Goal: Information Seeking & Learning: Understand process/instructions

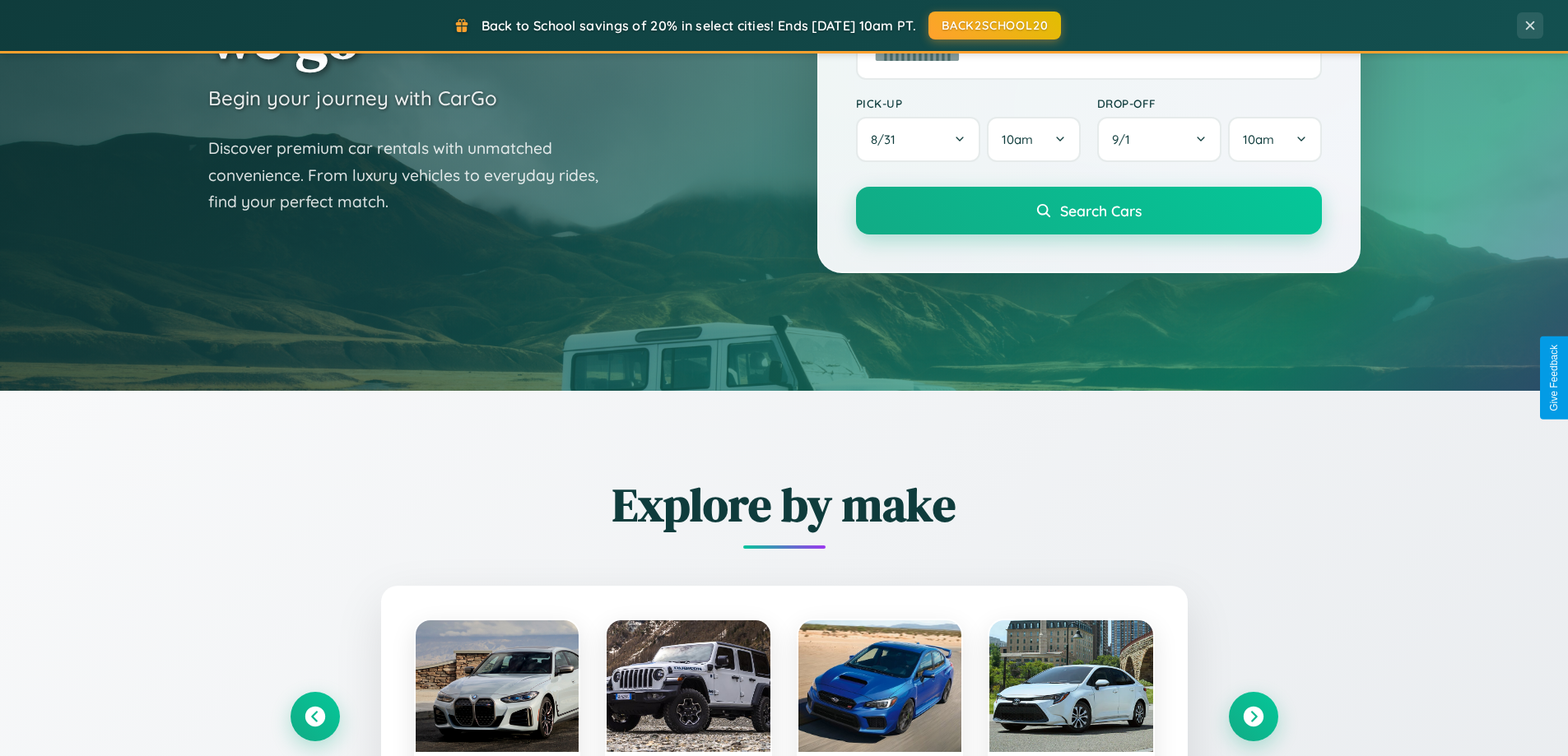
scroll to position [3166, 0]
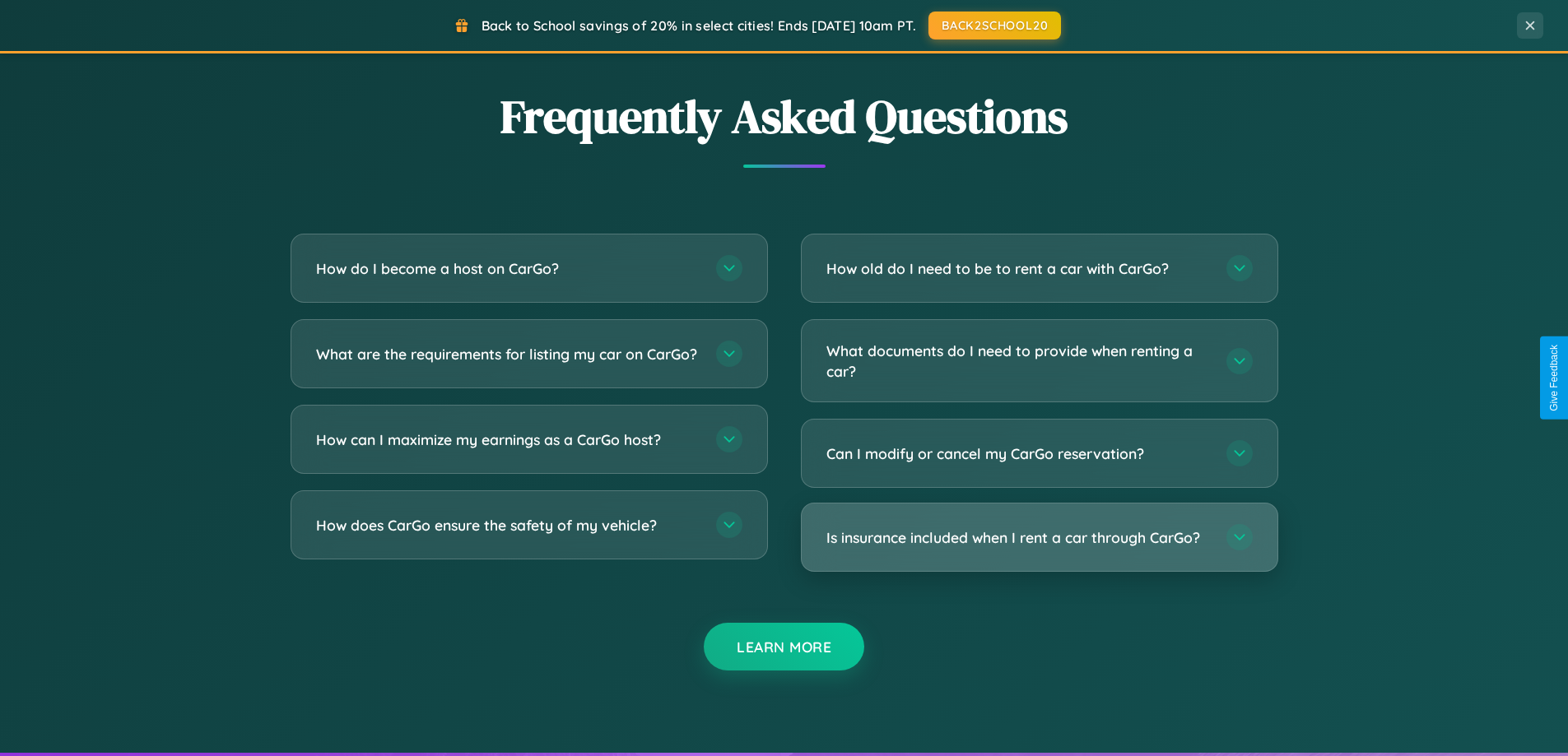
click at [1039, 538] on h3 "Is insurance included when I rent a car through CarGo?" at bounding box center [1018, 538] width 383 height 20
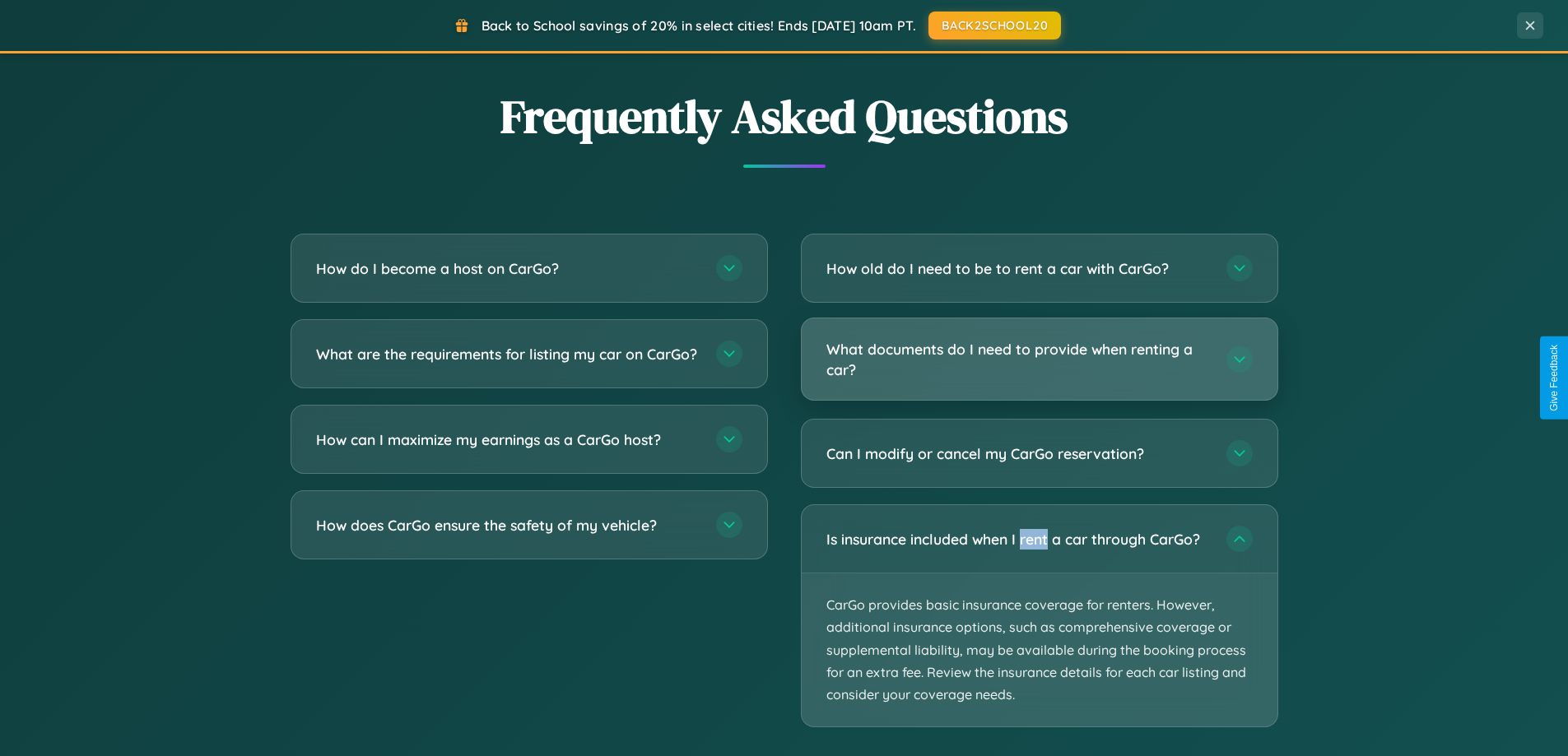
click at [1039, 360] on h3 "What documents do I need to provide when renting a car?" at bounding box center [1018, 360] width 383 height 40
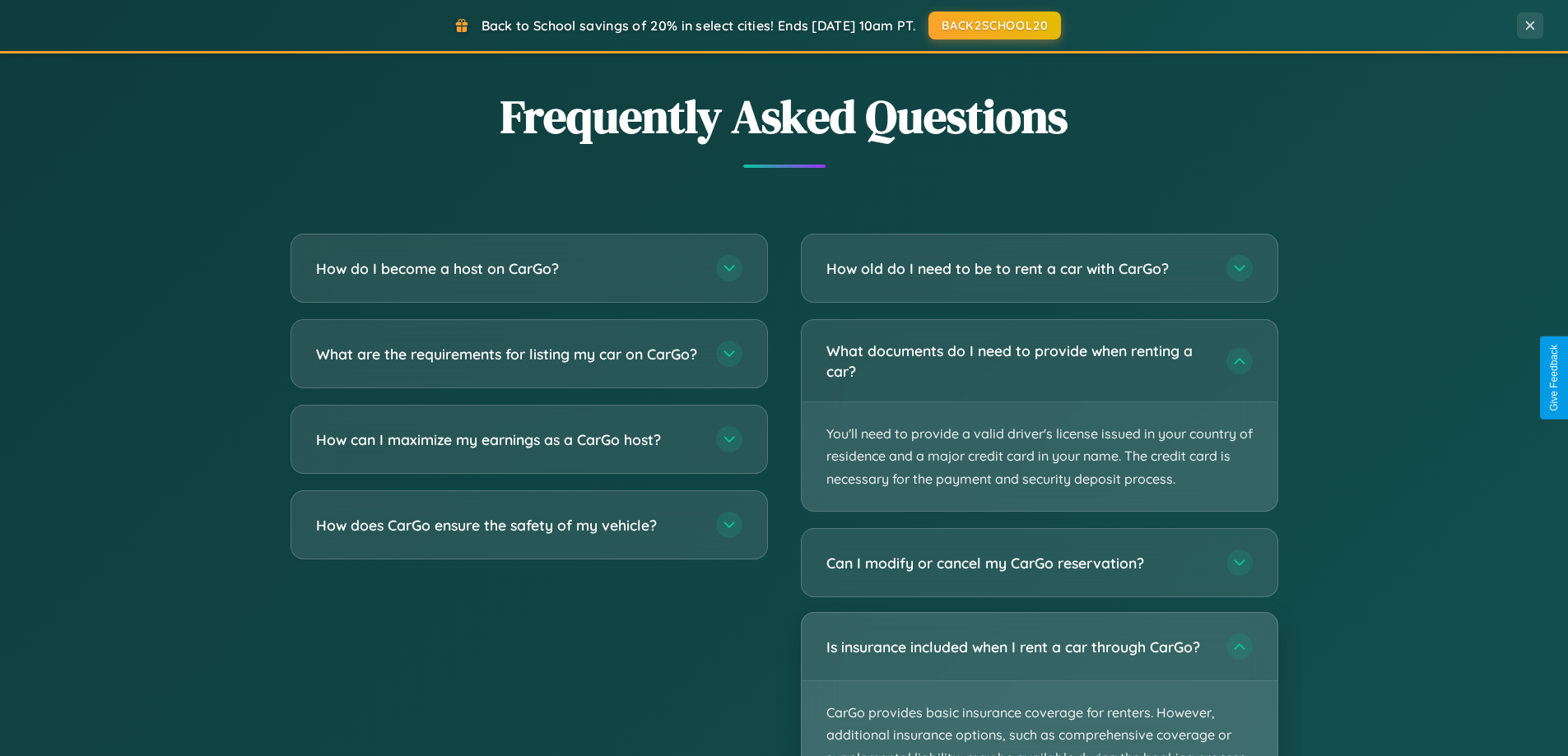
click at [1039, 685] on p "CarGo provides basic insurance coverage for renters. However, additional insura…" at bounding box center [1039, 758] width 476 height 153
click at [1039, 684] on p "CarGo provides basic insurance coverage for renters. However, additional insura…" at bounding box center [1039, 758] width 476 height 153
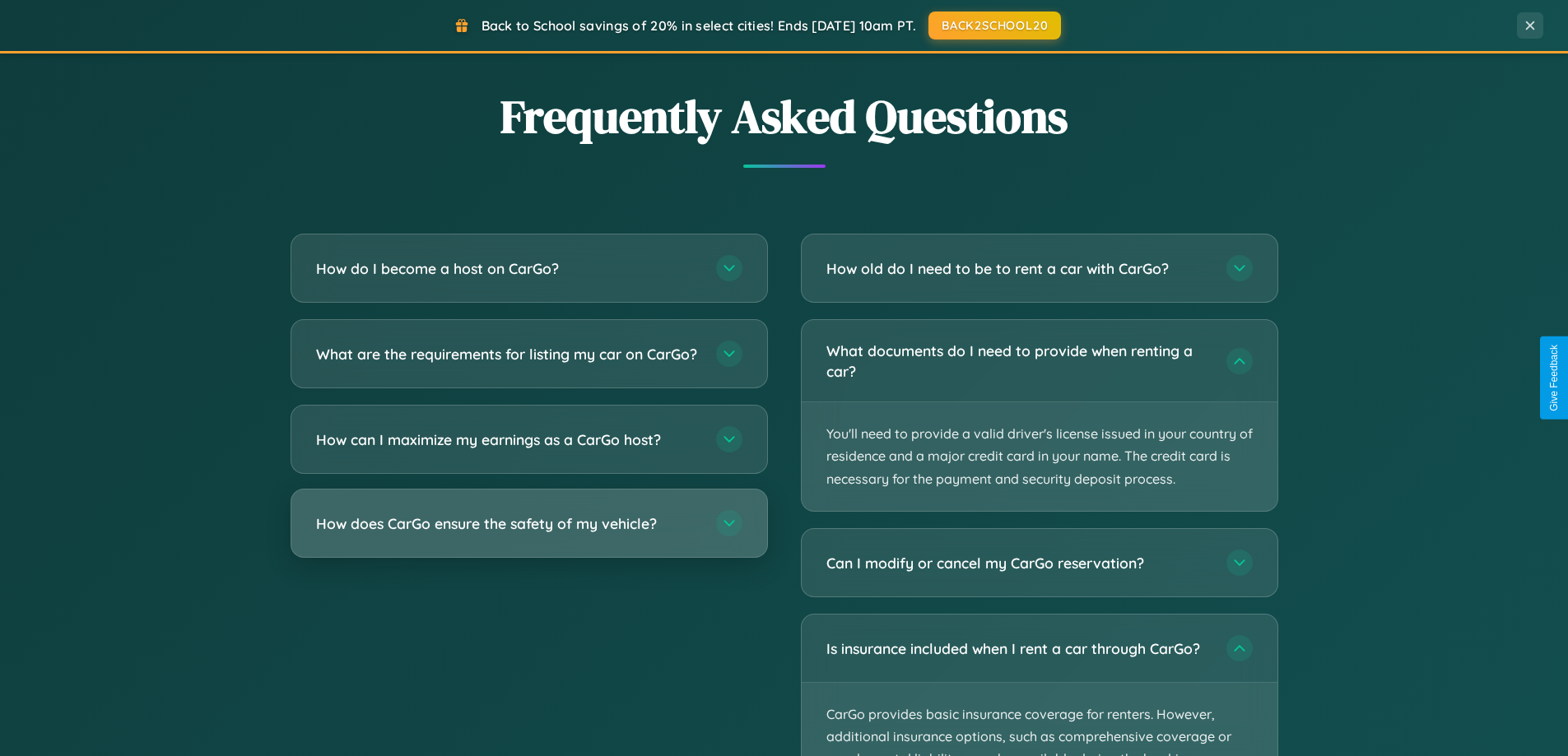
click at [529, 534] on h3 "How does CarGo ensure the safety of my vehicle?" at bounding box center [508, 523] width 383 height 20
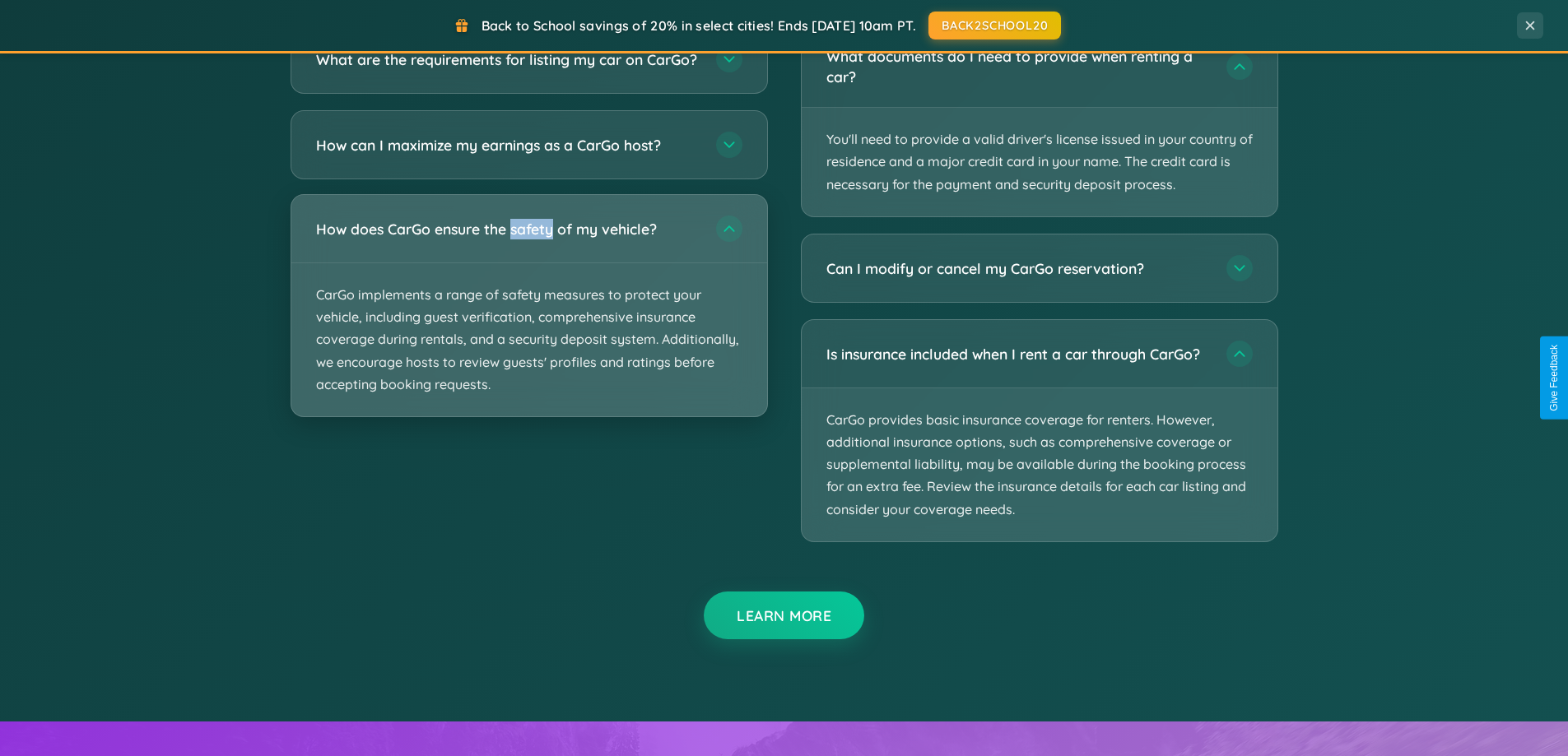
scroll to position [2951, 0]
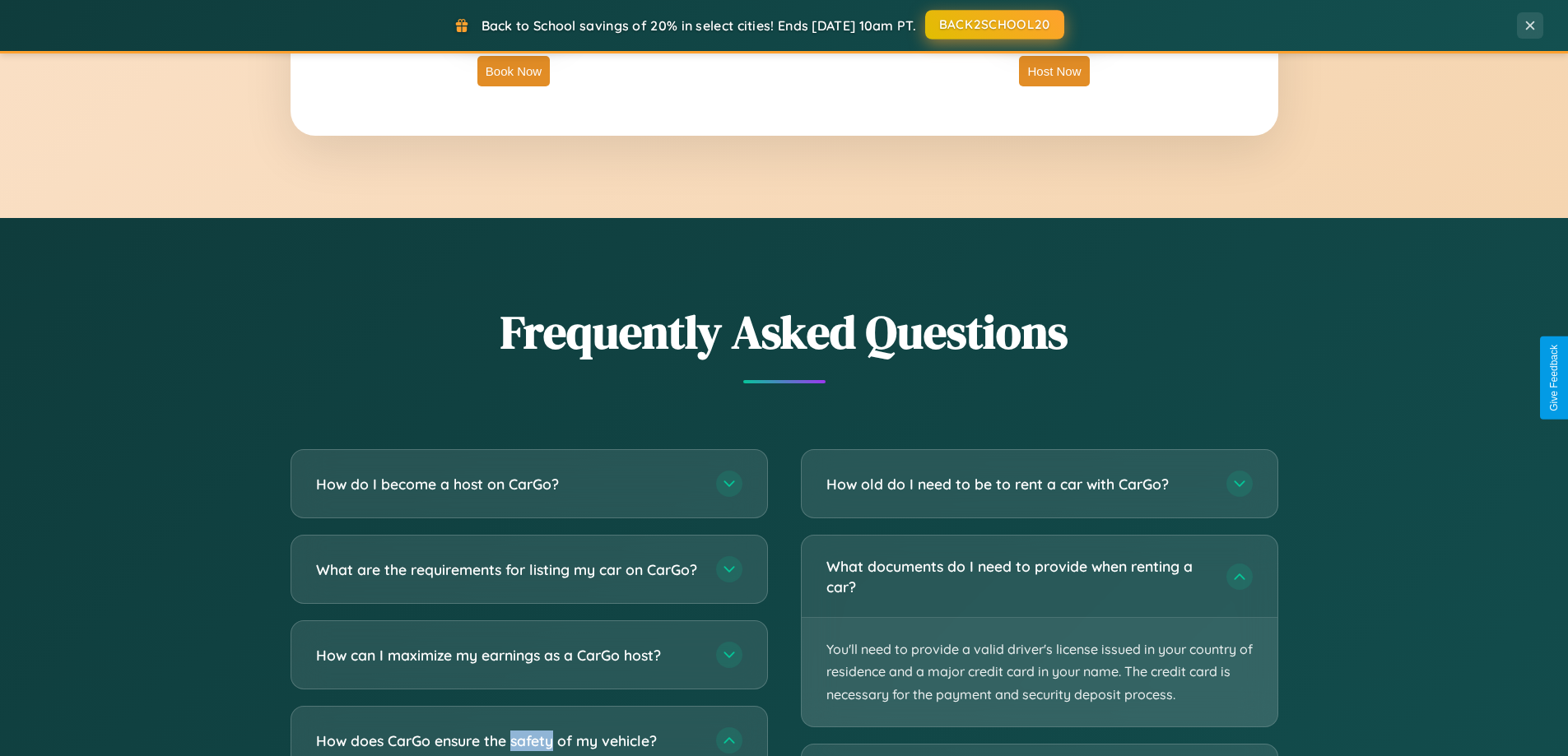
click at [993, 24] on button "BACK2SCHOOL20" at bounding box center [995, 24] width 139 height 29
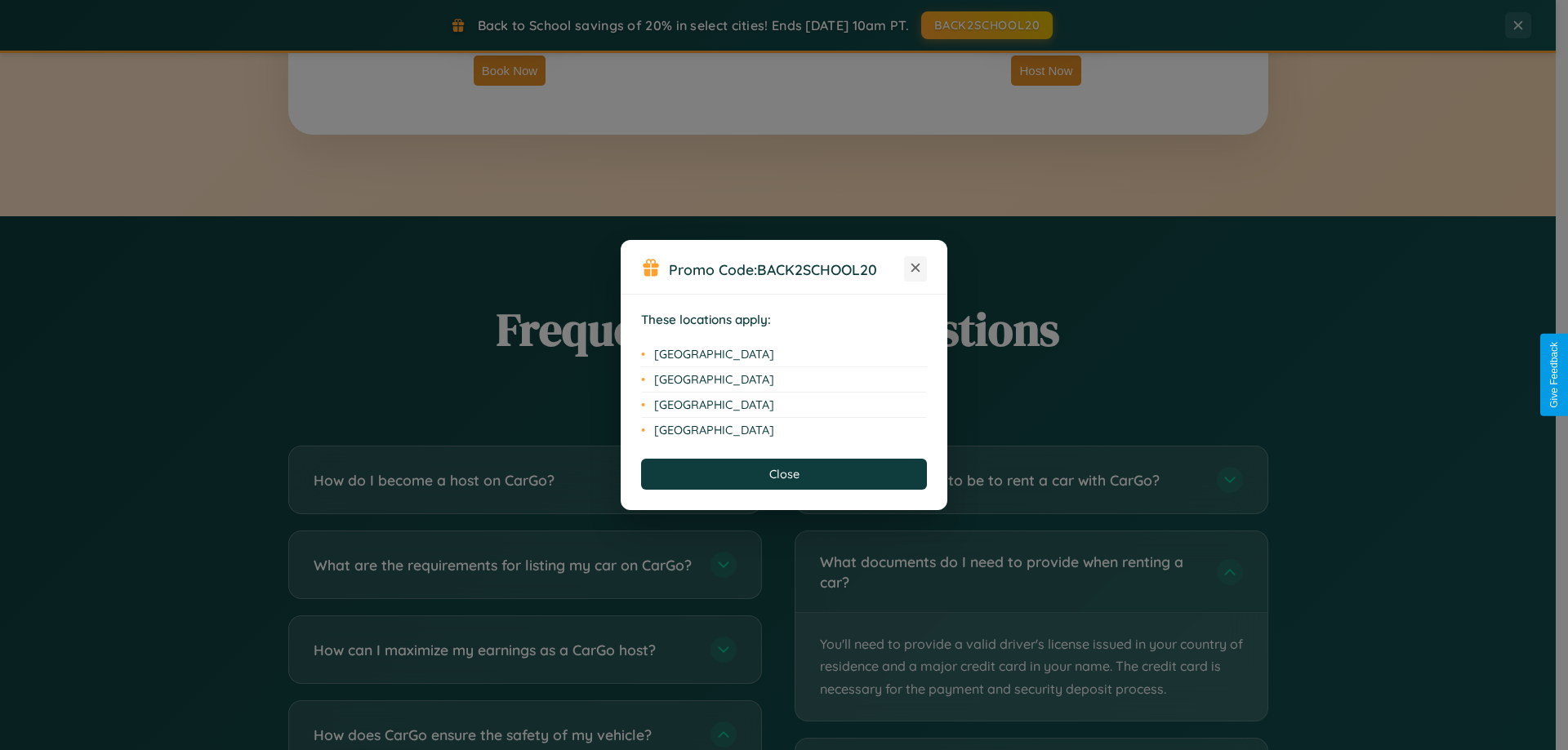
click at [915, 268] on icon at bounding box center [915, 268] width 9 height 9
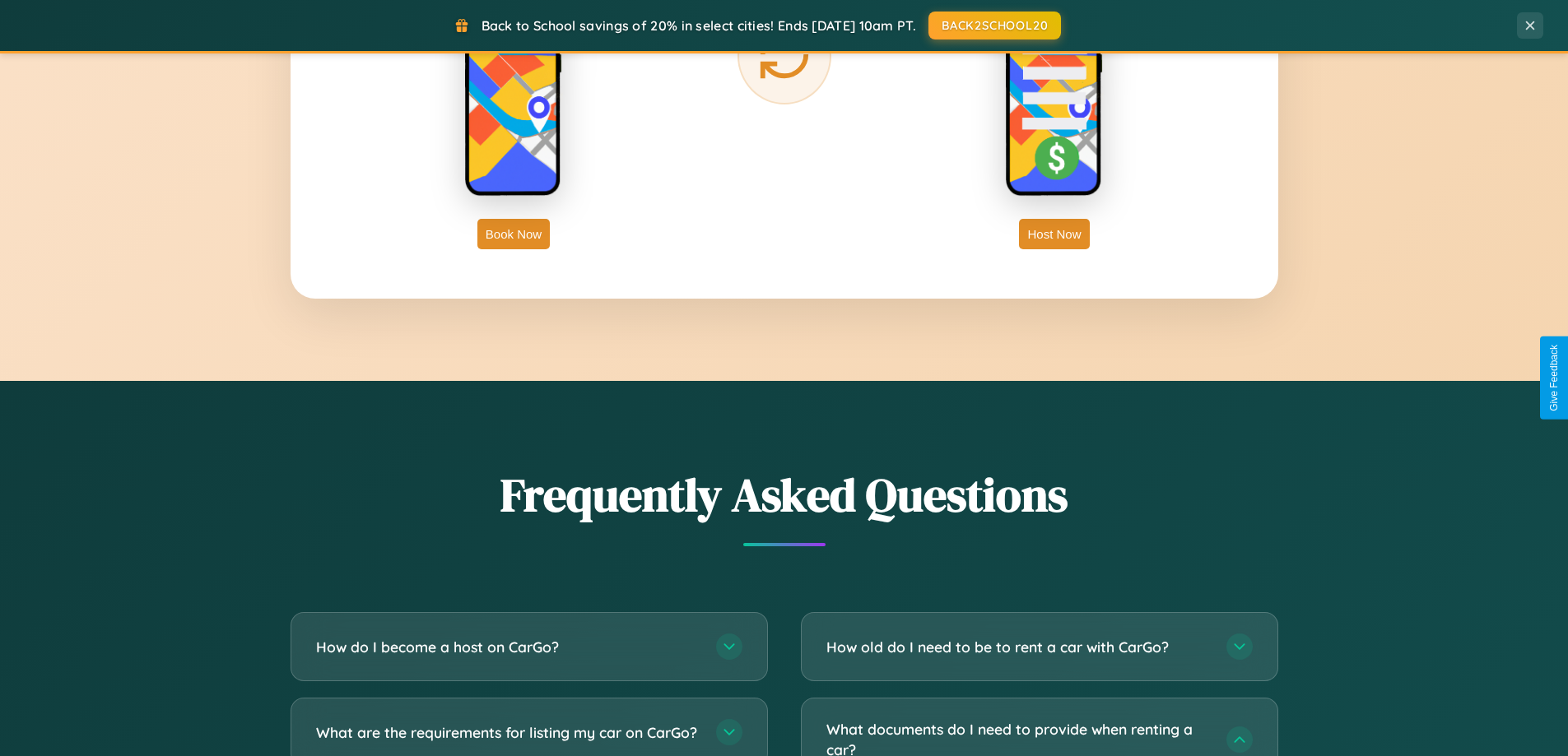
scroll to position [2643, 0]
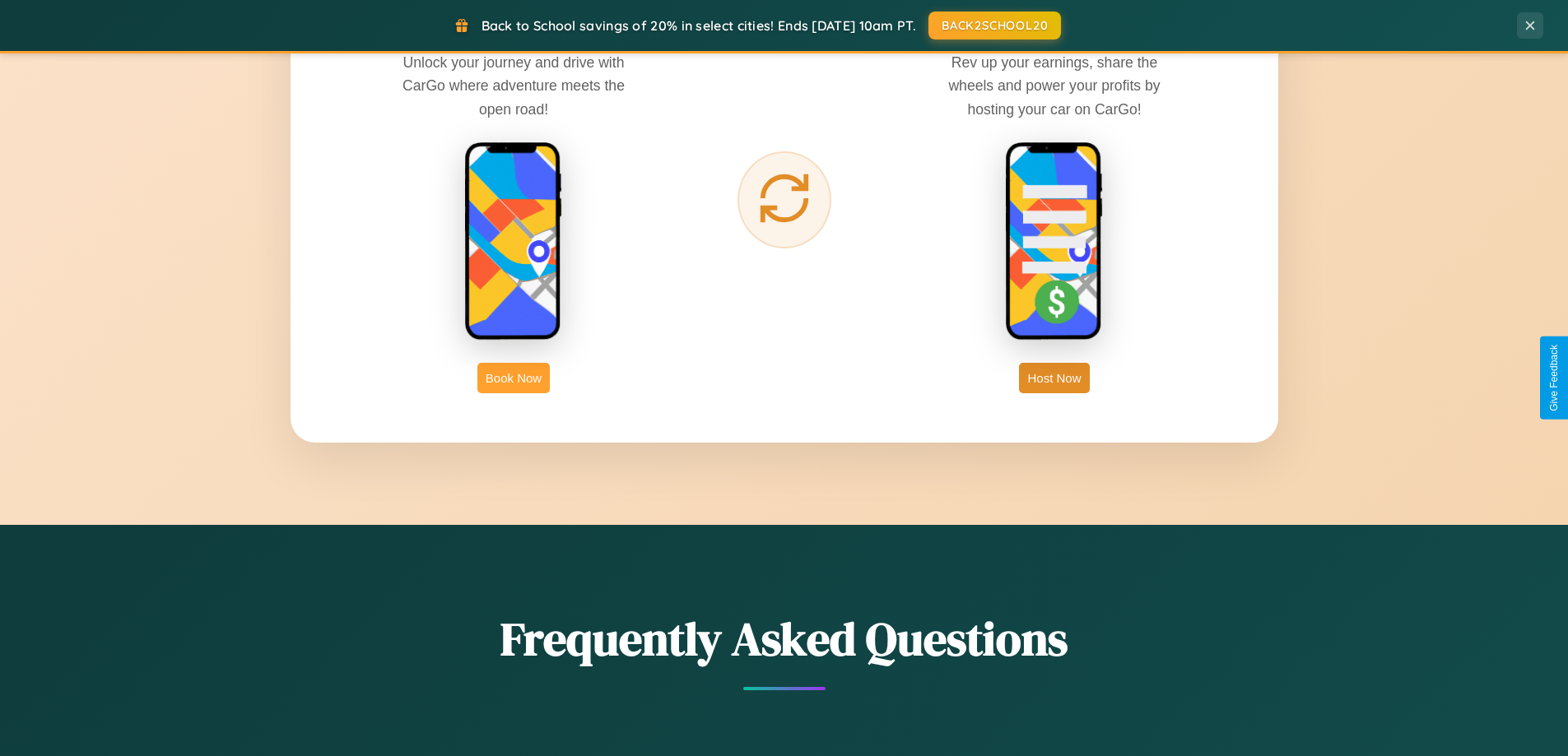
click at [513, 378] on button "Book Now" at bounding box center [513, 378] width 72 height 30
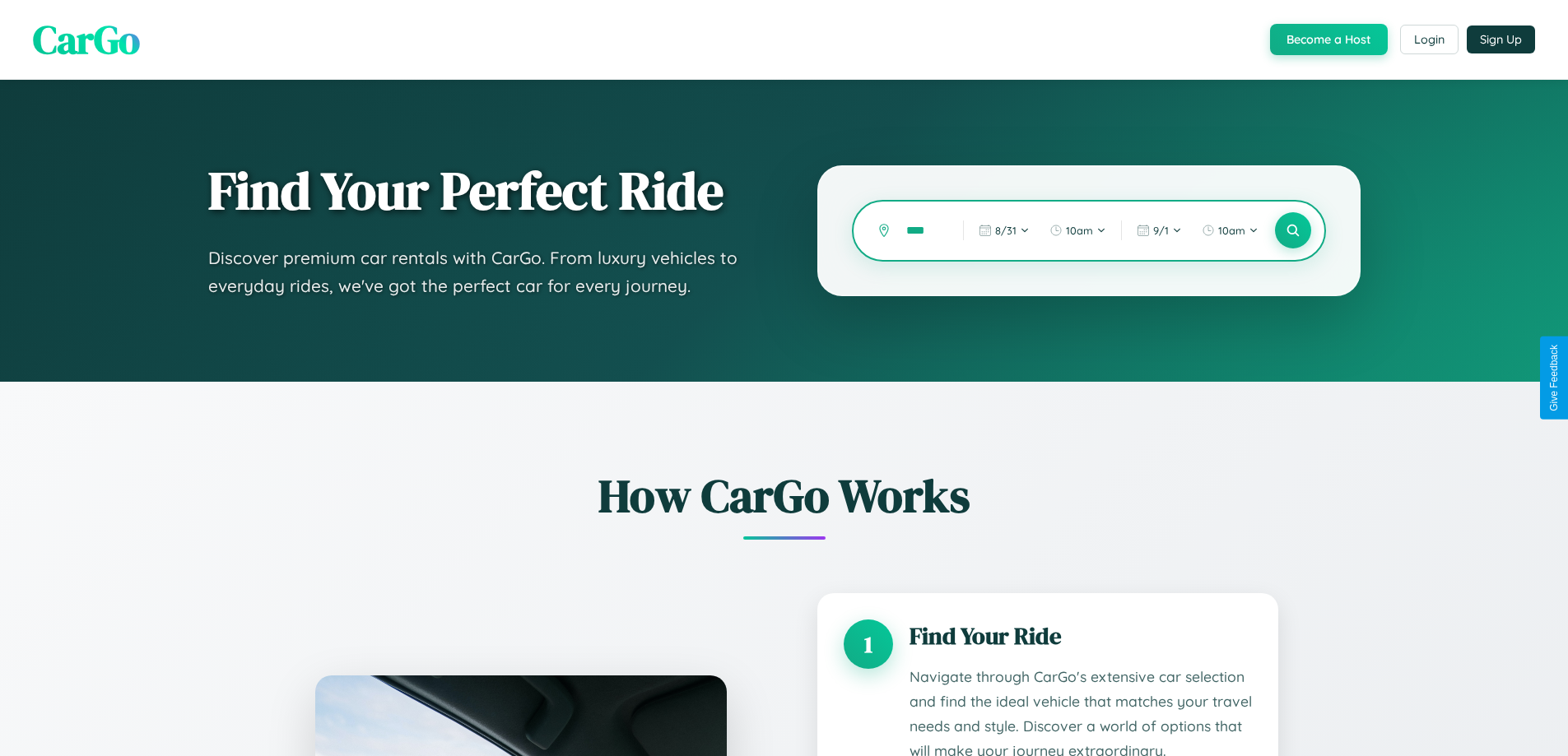
type input "*****"
